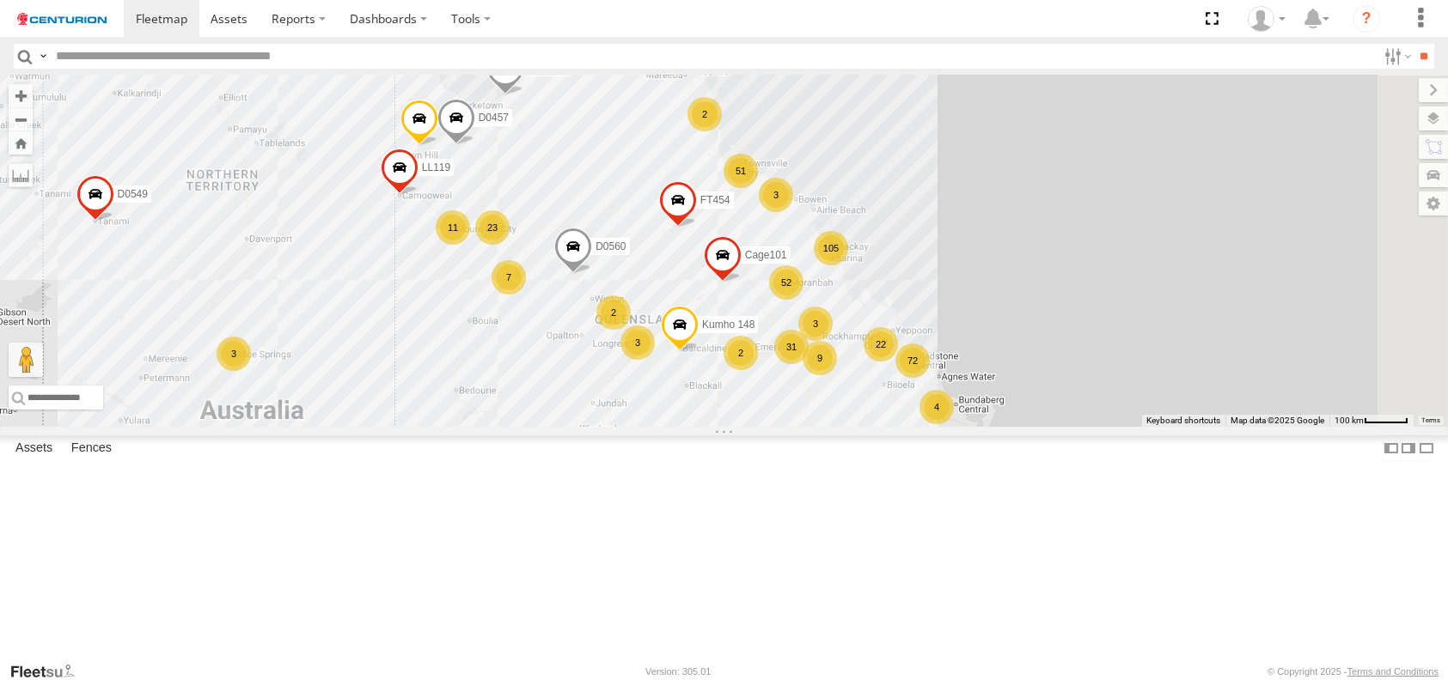
drag, startPoint x: 723, startPoint y: 420, endPoint x: 509, endPoint y: 564, distance: 257.4
click at [509, 427] on div "PM791 F0493 TL265 Cage082 D0549 105 72 52 3 23 9 11 31 Cage174 3 51 2 3 22 2 2 …" at bounding box center [724, 251] width 1448 height 351
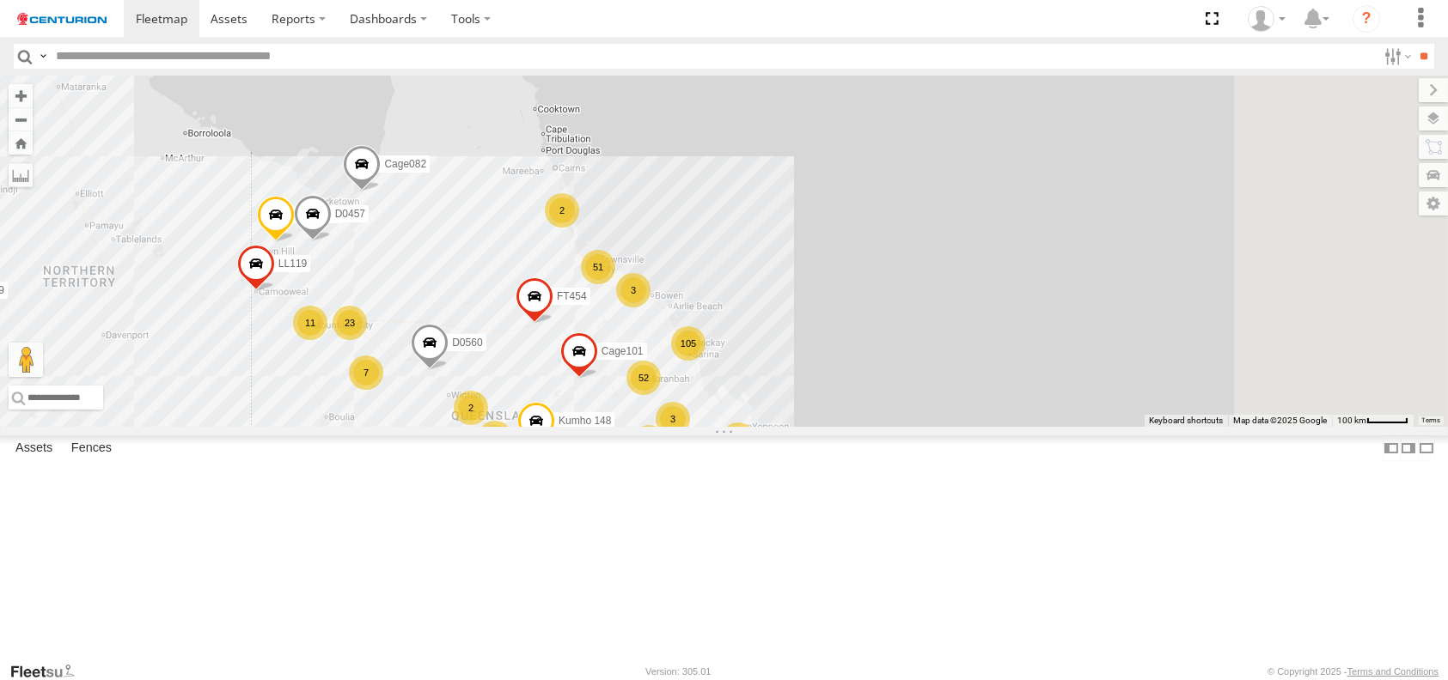
click at [615, 284] on div "51" at bounding box center [598, 267] width 34 height 34
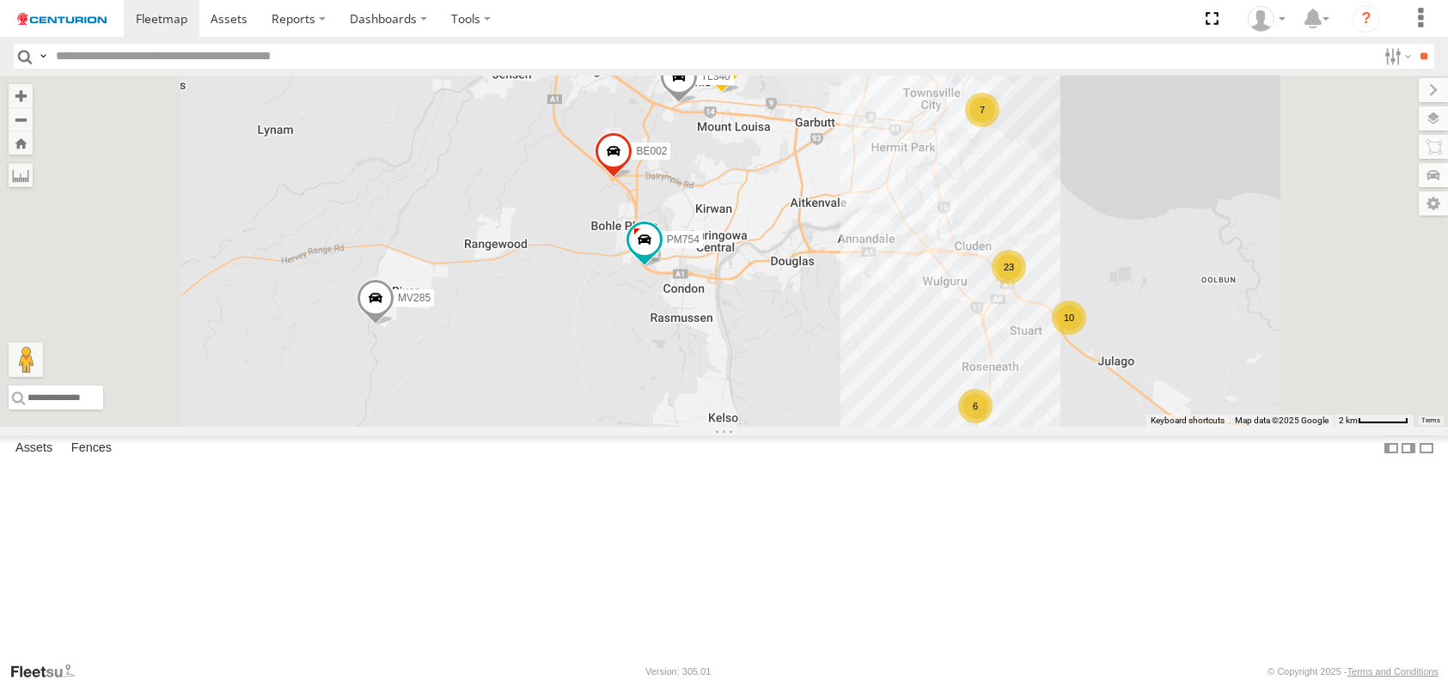
click at [1026, 284] on div "23" at bounding box center [1009, 267] width 34 height 34
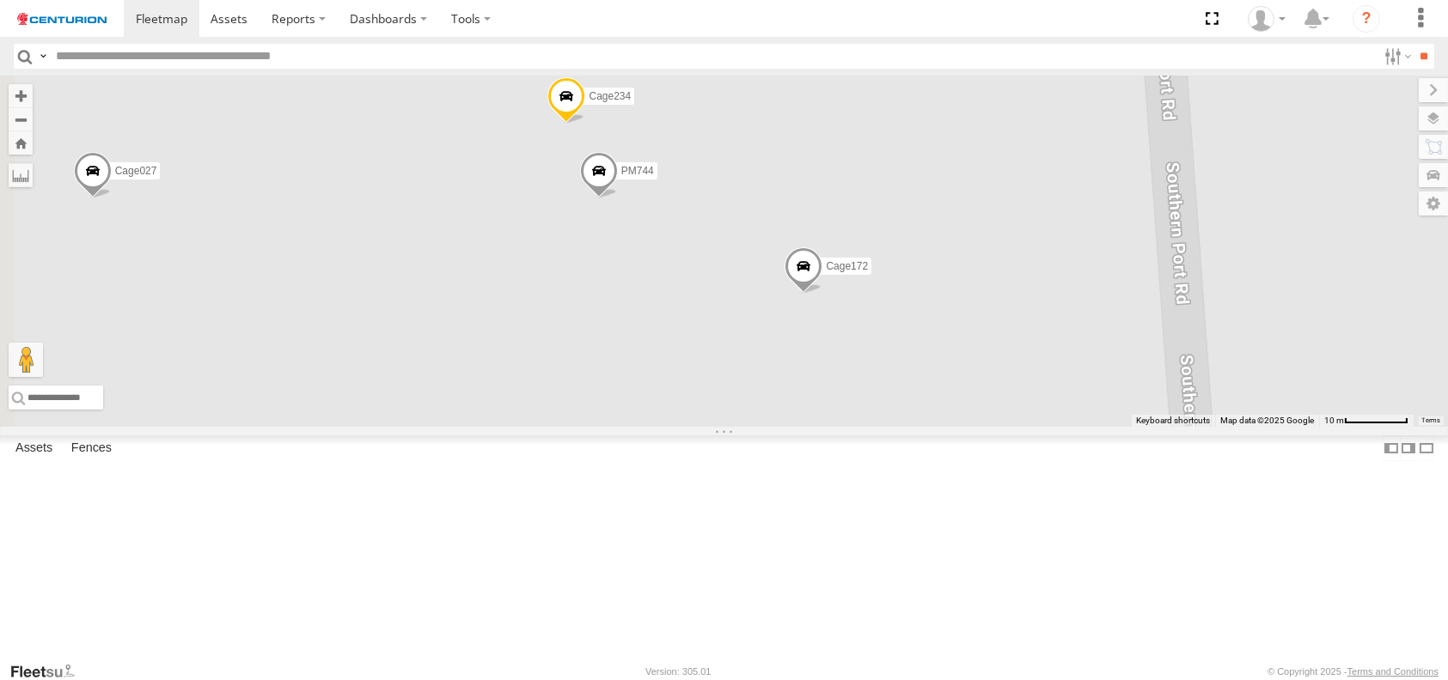
drag, startPoint x: 711, startPoint y: 455, endPoint x: 897, endPoint y: 132, distance: 371.8
click at [897, 132] on div "PM791 F0493 TL265 Cage082 D0549 Cage174 LL119 D0474 D0560 FT454 PM850 D0457 Cag…" at bounding box center [724, 251] width 1448 height 351
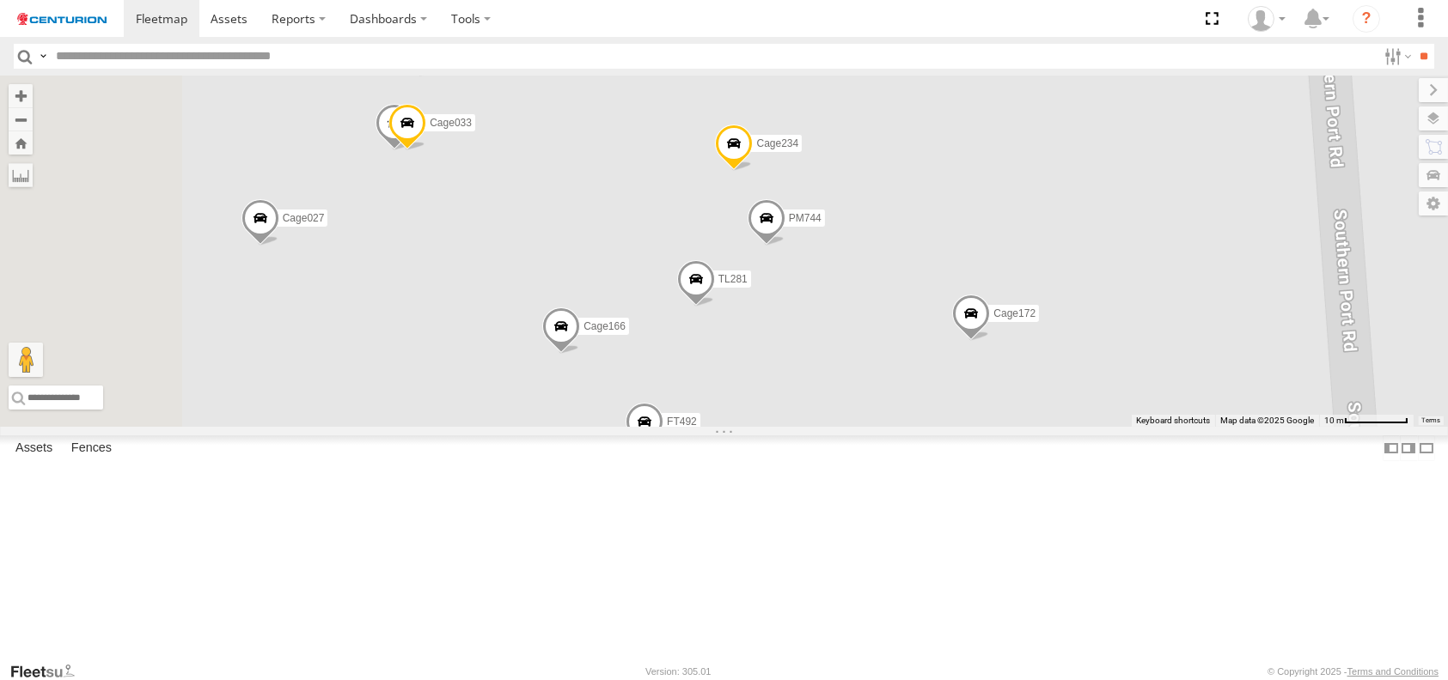
drag, startPoint x: 821, startPoint y: 441, endPoint x: 939, endPoint y: 464, distance: 120.8
click at [973, 427] on div "PM791 F0493 TL265 Cage082 D0549 Cage174 LL119 D0474 D0560 FT454 PM850 D0457 Cag…" at bounding box center [724, 251] width 1448 height 351
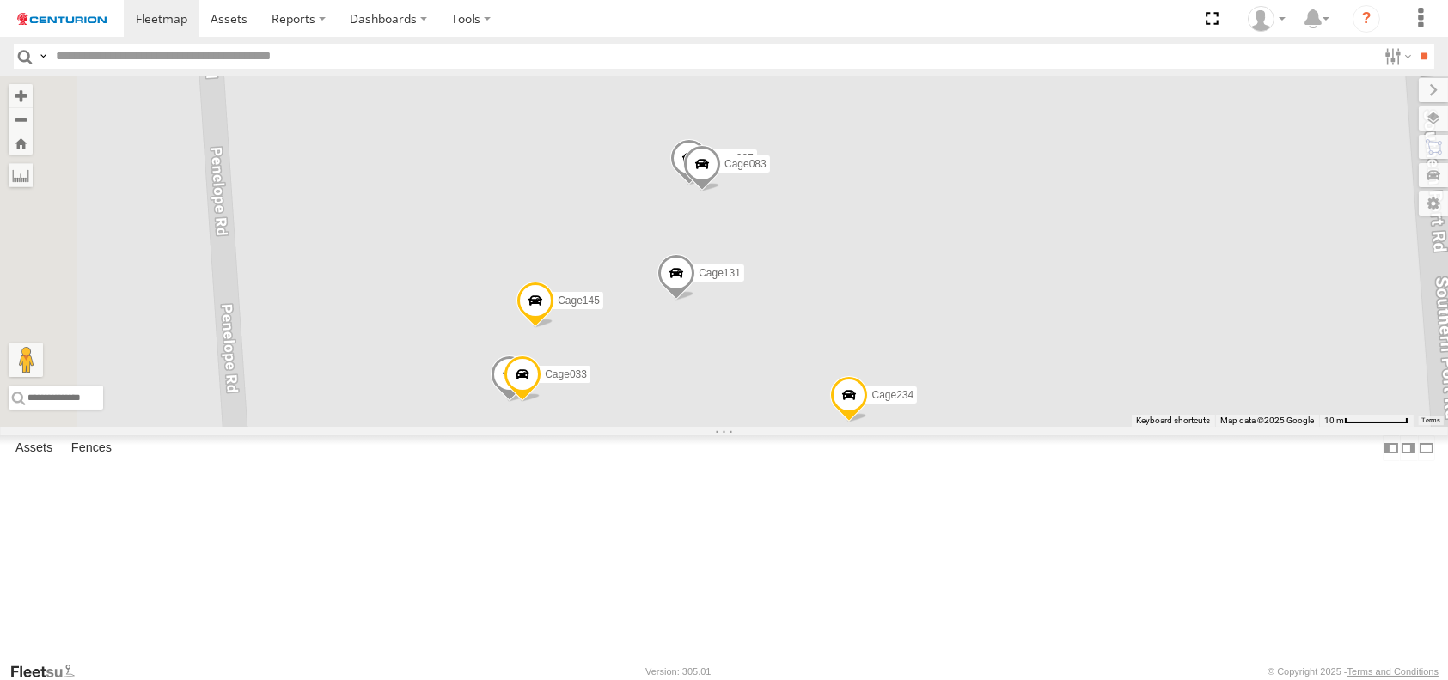
drag, startPoint x: 666, startPoint y: 338, endPoint x: 760, endPoint y: 541, distance: 224.1
click at [779, 427] on div "PM791 F0493 TL265 Cage082 D0549 Cage174 LL119 D0474 D0560 FT454 PM850 D0457 Cag…" at bounding box center [724, 251] width 1448 height 351
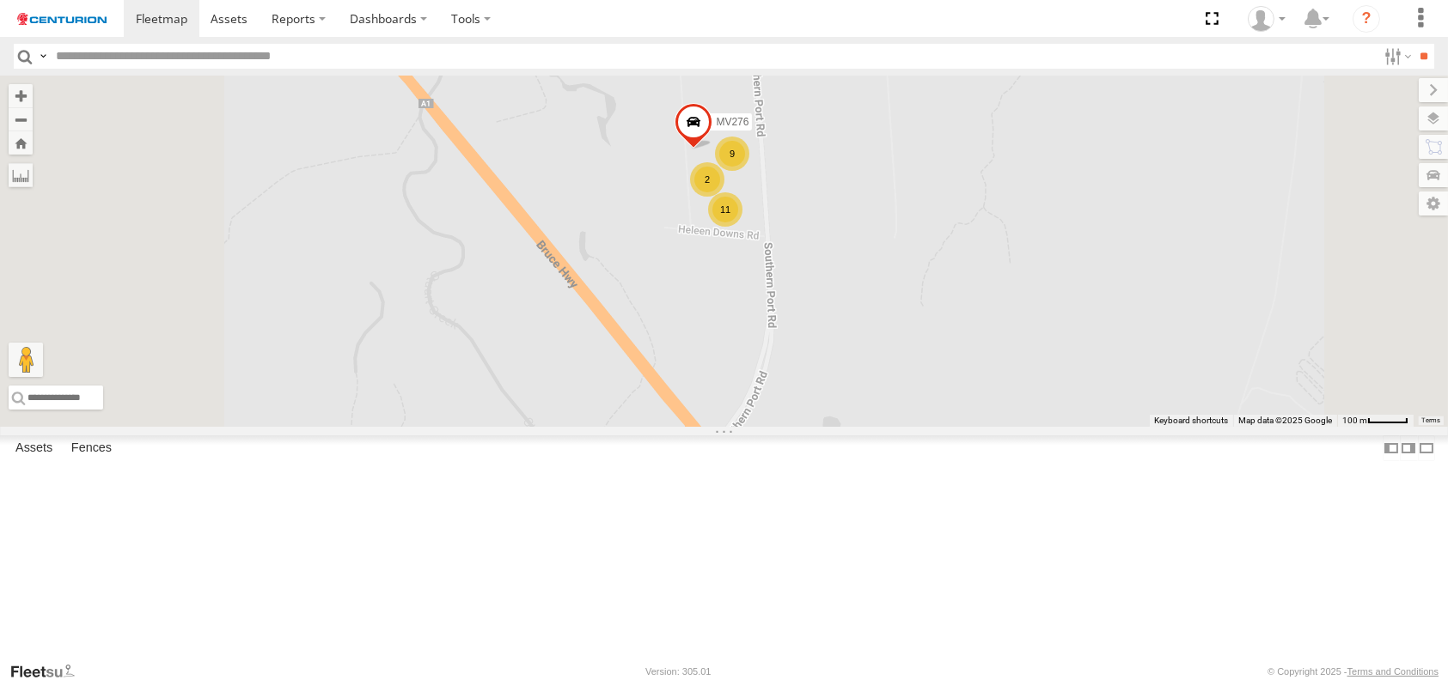
drag, startPoint x: 879, startPoint y: 546, endPoint x: 919, endPoint y: 384, distance: 167.3
click at [919, 384] on div "PM791 F0493 TL265 Cage082 D0549 Cage174 LL119 D0474 D0560 FT454 PM850 D0457 Cag…" at bounding box center [724, 251] width 1448 height 351
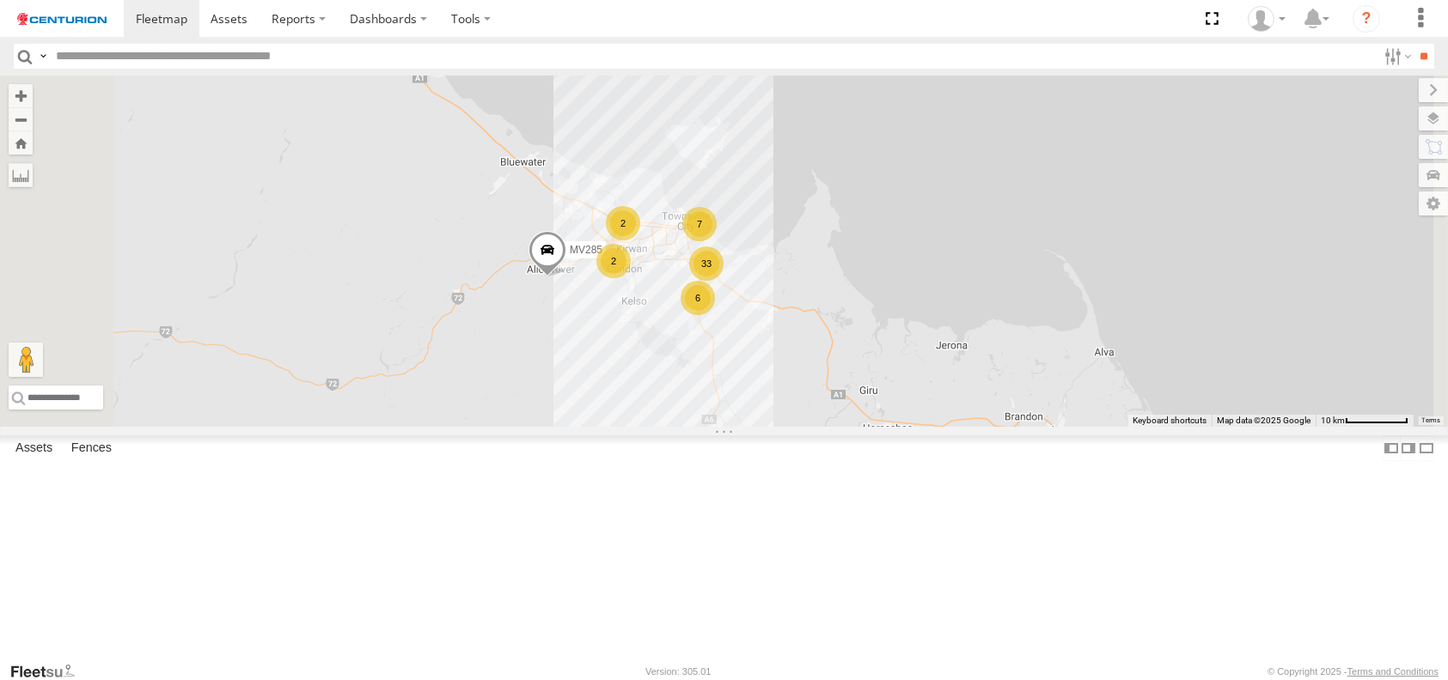
click at [565, 278] on span at bounding box center [547, 254] width 38 height 46
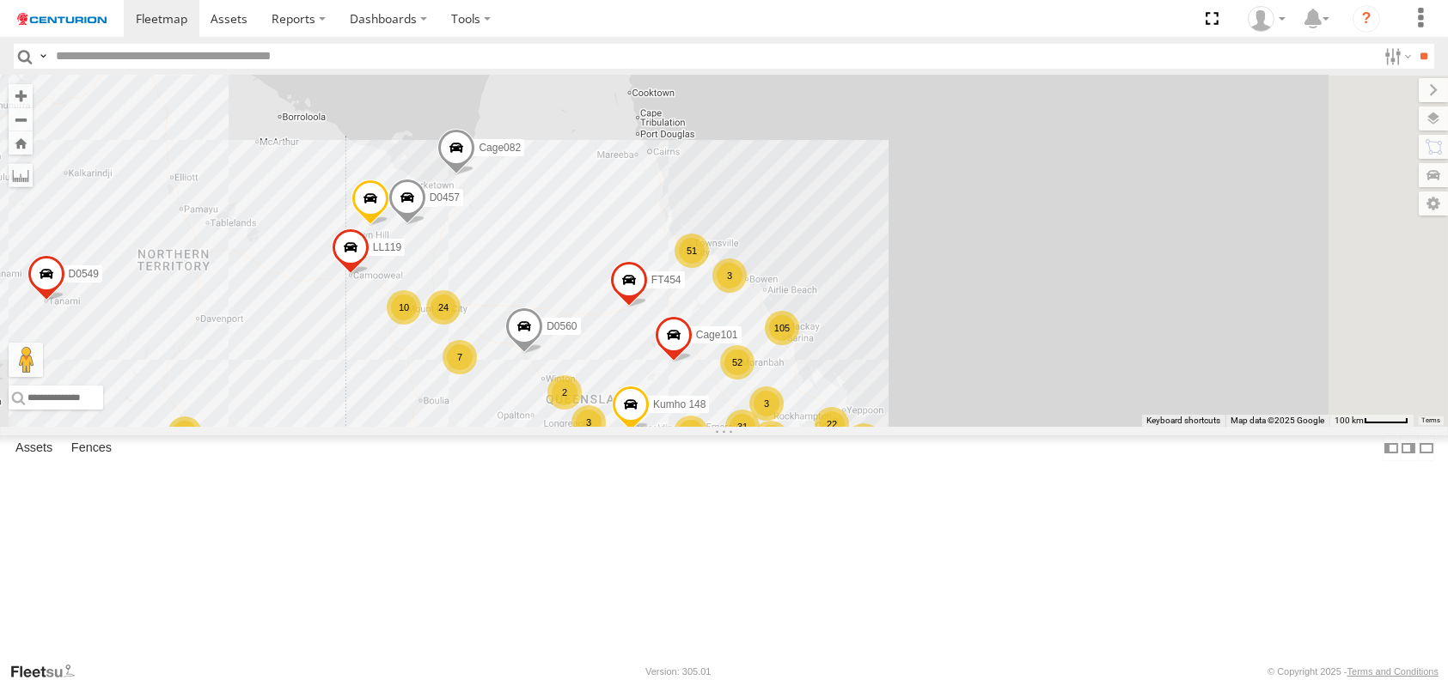
drag, startPoint x: 1092, startPoint y: 246, endPoint x: 754, endPoint y: 511, distance: 429.5
click at [754, 427] on div "PM791 F0493 TL265 Cage082 D0549 105 72 52 3 24 9 31 Cage174 3 51 2 4 3 10 22 2 …" at bounding box center [724, 251] width 1448 height 351
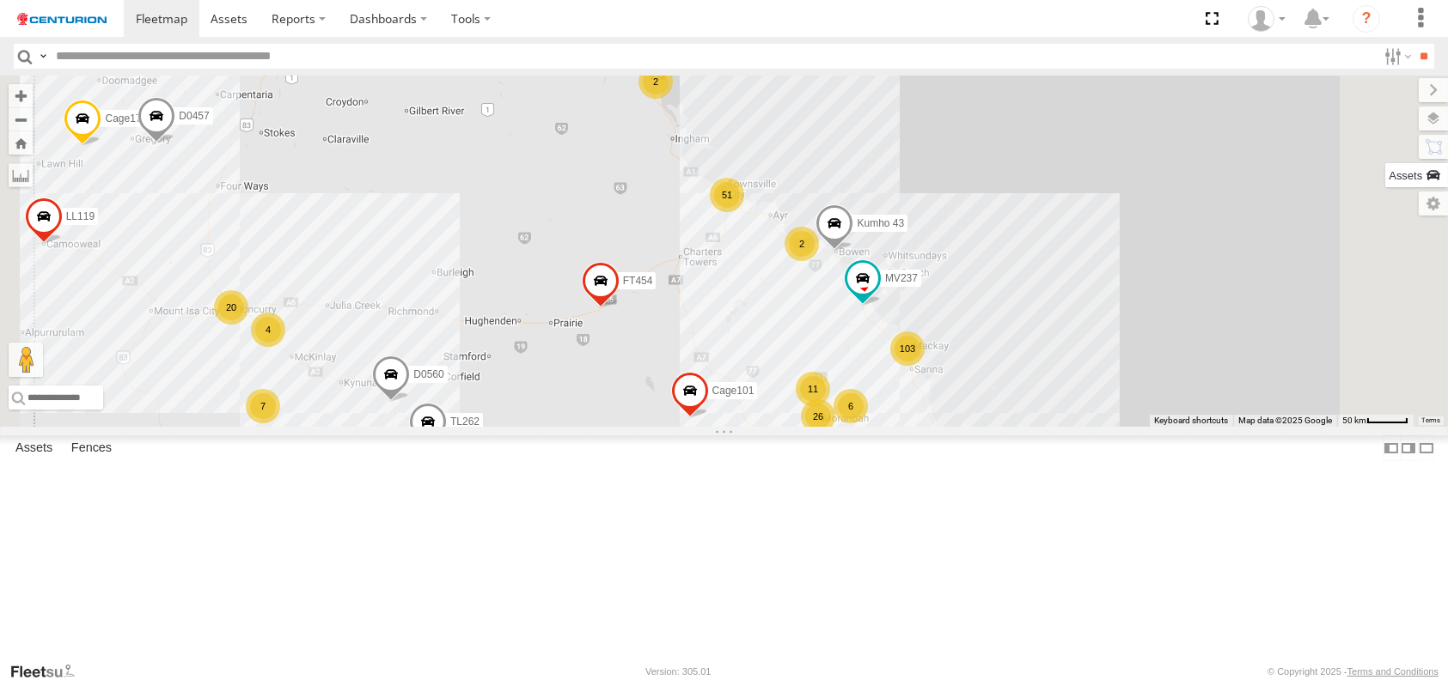
click at [1417, 175] on label at bounding box center [1416, 175] width 63 height 24
click at [0, 0] on input "text" at bounding box center [0, 0] width 0 height 0
type input "*****"
click at [0, 0] on div "Branch [GEOGRAPHIC_DATA] - LH" at bounding box center [0, 0] width 0 height 0
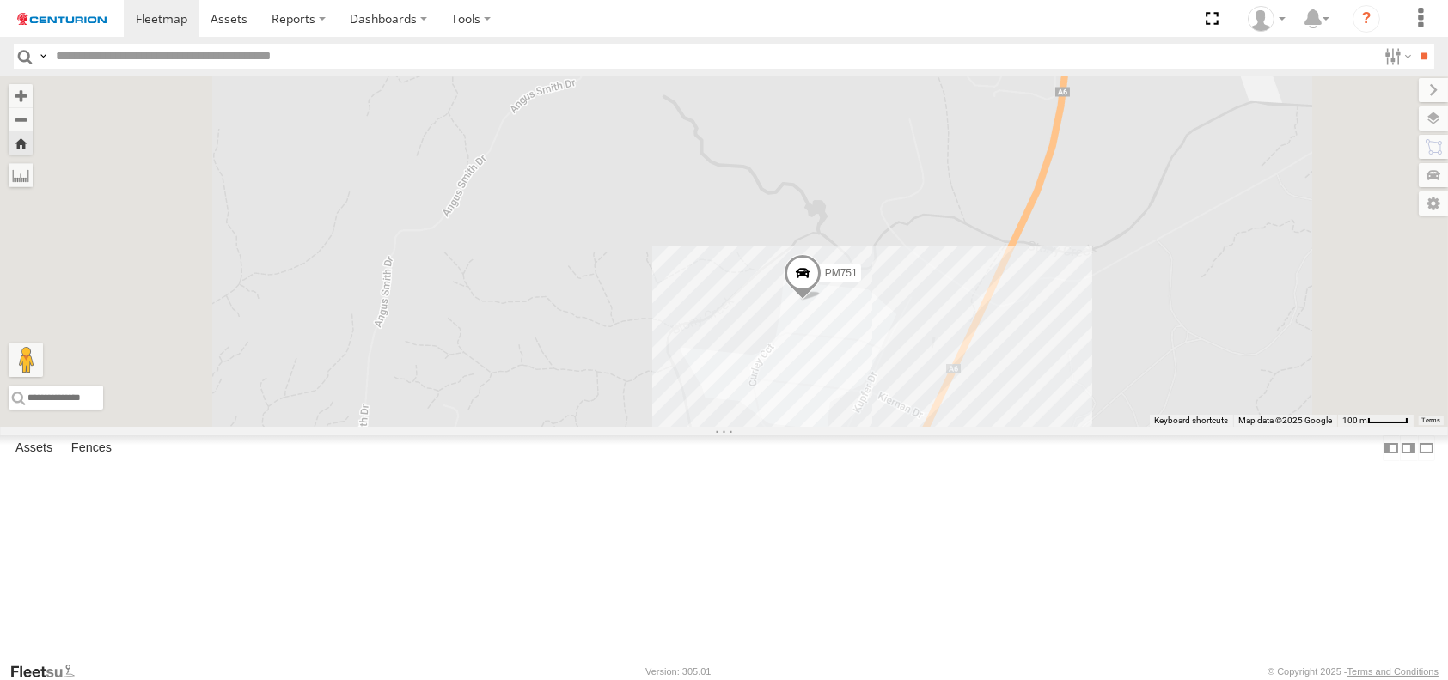
click at [821, 301] on span at bounding box center [802, 277] width 38 height 46
